Goal: Find specific fact: Find specific fact

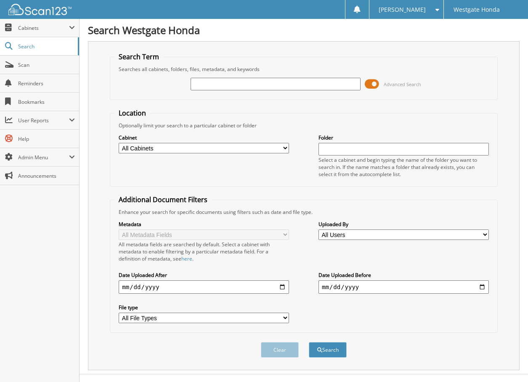
click at [205, 83] on input "text" at bounding box center [276, 84] width 170 height 13
type input "64432"
click at [309, 342] on button "Search" at bounding box center [328, 350] width 38 height 16
click at [375, 84] on span at bounding box center [372, 84] width 14 height 13
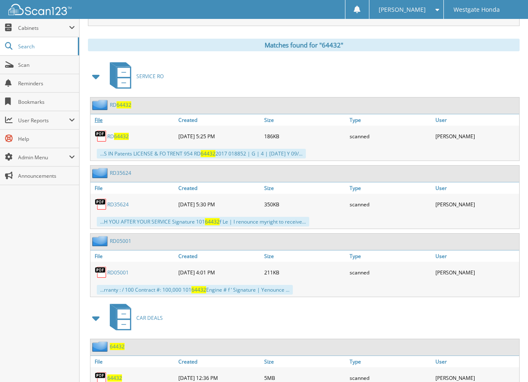
scroll to position [126, 0]
